Goal: Task Accomplishment & Management: Complete application form

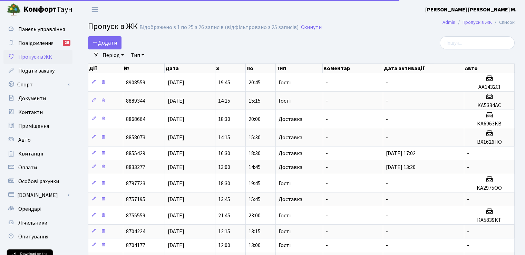
select select "25"
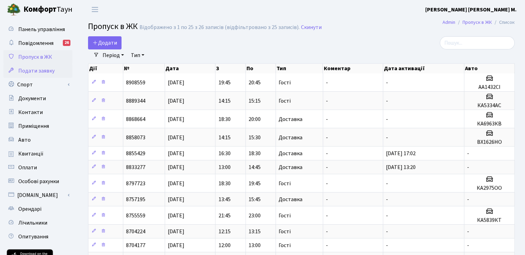
click at [28, 73] on span "Подати заявку" at bounding box center [36, 71] width 36 height 8
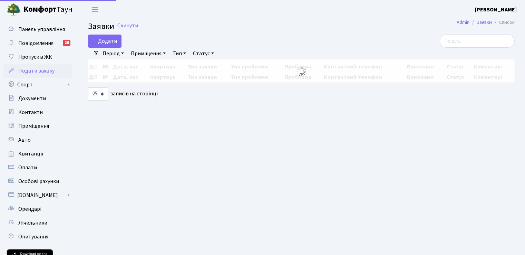
select select "25"
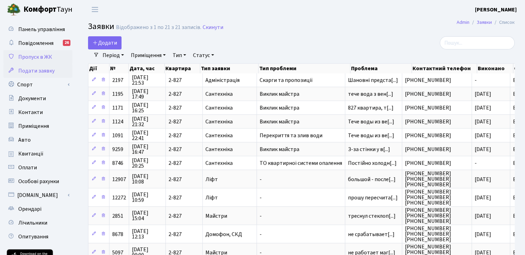
click at [31, 56] on span "Пропуск в ЖК" at bounding box center [35, 57] width 34 height 8
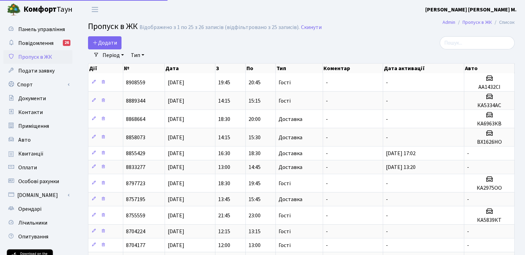
select select "25"
click at [116, 39] on span "Додати" at bounding box center [104, 43] width 24 height 8
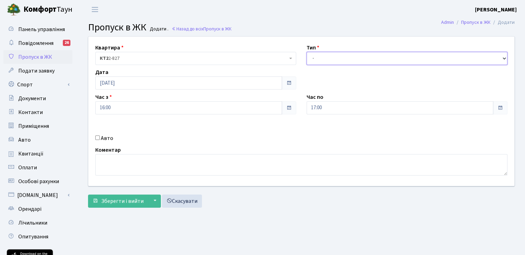
click at [336, 53] on select "- Доставка Таксі Гості Сервіс" at bounding box center [406, 58] width 201 height 13
select select "1"
click at [306, 52] on select "- Доставка Таксі Гості Сервіс" at bounding box center [406, 58] width 201 height 13
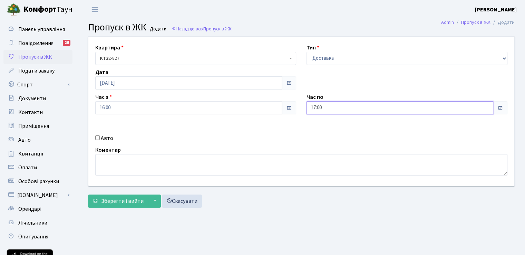
click at [479, 104] on input "17:00" at bounding box center [399, 107] width 187 height 13
click at [389, 134] on icon at bounding box center [385, 131] width 19 height 19
type input "17:45"
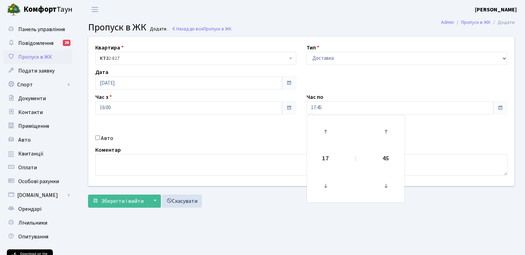
click at [208, 115] on div "Квартира <b>КТ2</b>&nbsp;&nbsp;&nbsp;2-827 КТ2 2-827 Тип - Доставка Таксі Гості…" at bounding box center [301, 111] width 436 height 149
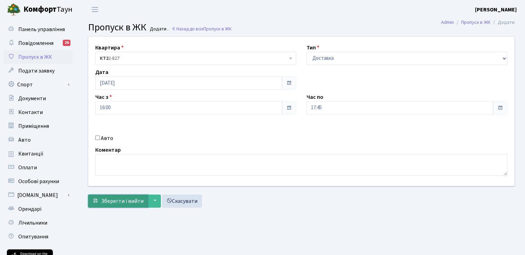
click at [126, 199] on span "Зберегти і вийти" at bounding box center [122, 201] width 42 height 8
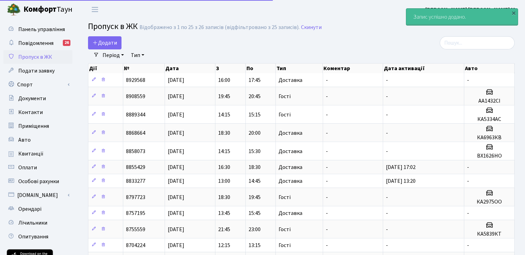
select select "25"
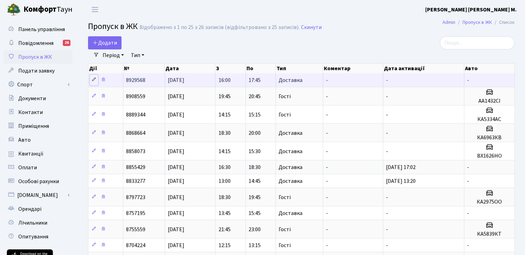
click at [90, 81] on link at bounding box center [94, 79] width 8 height 11
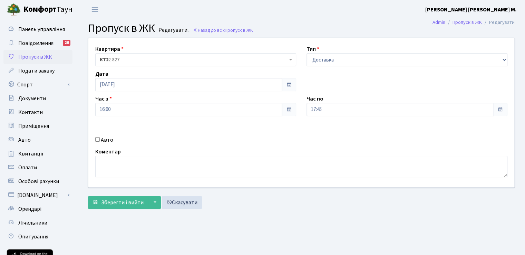
click at [104, 138] on label "Авто" at bounding box center [107, 140] width 12 height 8
click at [100, 138] on input "Авто" at bounding box center [97, 139] width 4 height 4
checkbox input "true"
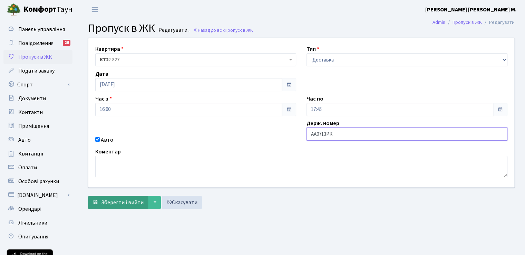
type input "АА0713РК"
click at [109, 203] on span "Зберегти і вийти" at bounding box center [122, 202] width 42 height 8
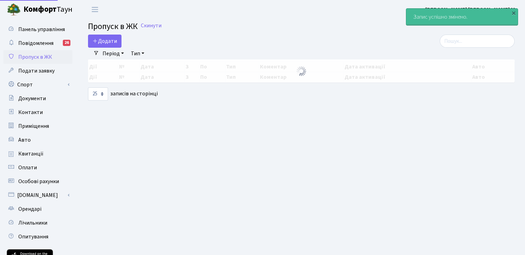
select select "25"
